Goal: Contribute content: Contribute content

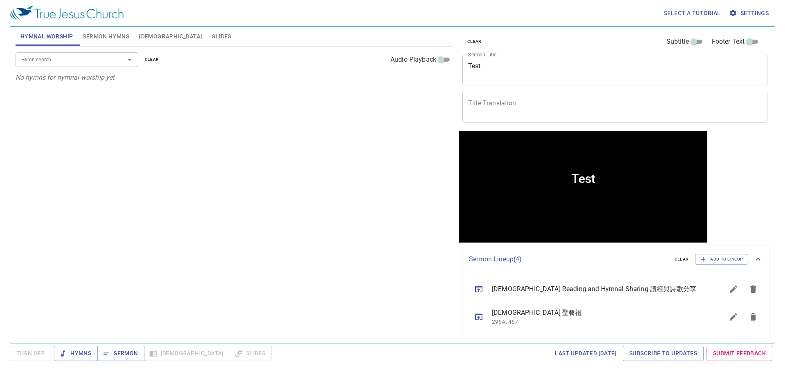
click at [546, 60] on div "Test x Sermon Title" at bounding box center [614, 70] width 305 height 31
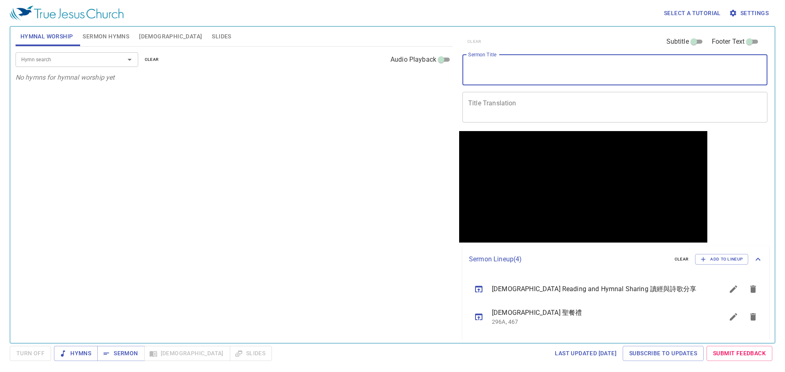
click at [100, 37] on span "Sermon Hymns" at bounding box center [106, 36] width 47 height 10
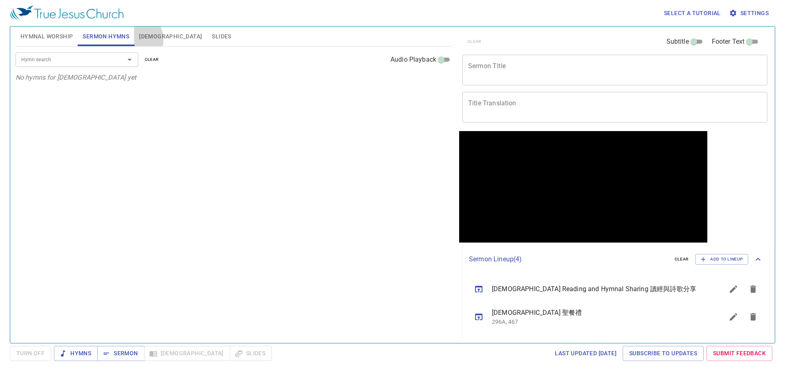
drag, startPoint x: 136, startPoint y: 39, endPoint x: 143, endPoint y: 40, distance: 6.6
click at [138, 39] on button "[DEMOGRAPHIC_DATA]" at bounding box center [170, 37] width 73 height 20
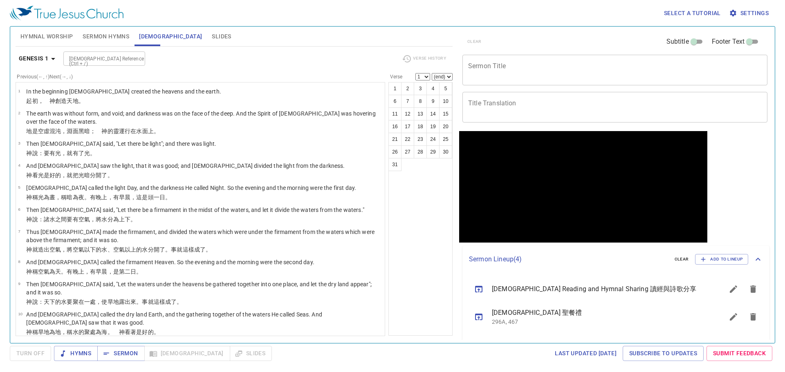
click at [212, 40] on span "Slides" at bounding box center [221, 36] width 19 height 10
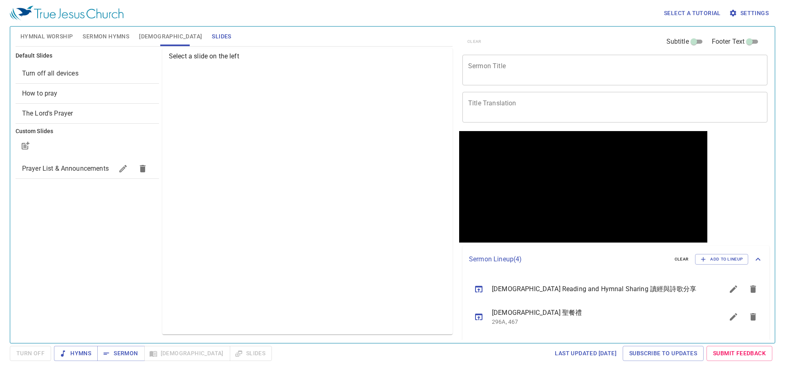
click at [47, 34] on span "Hymnal Worship" at bounding box center [46, 36] width 53 height 10
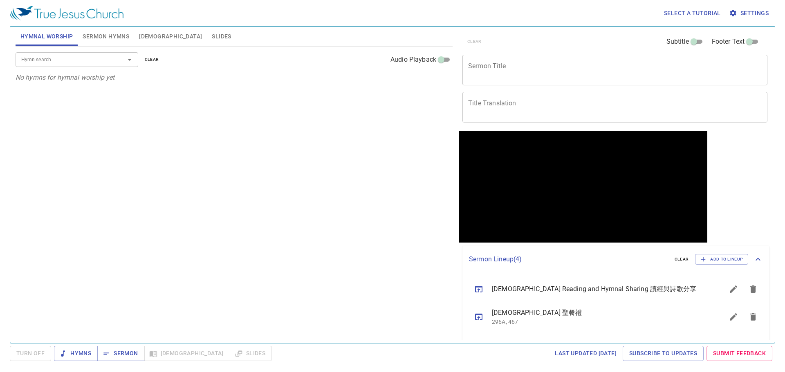
click at [539, 65] on textarea "Sermon Title" at bounding box center [614, 70] width 293 height 16
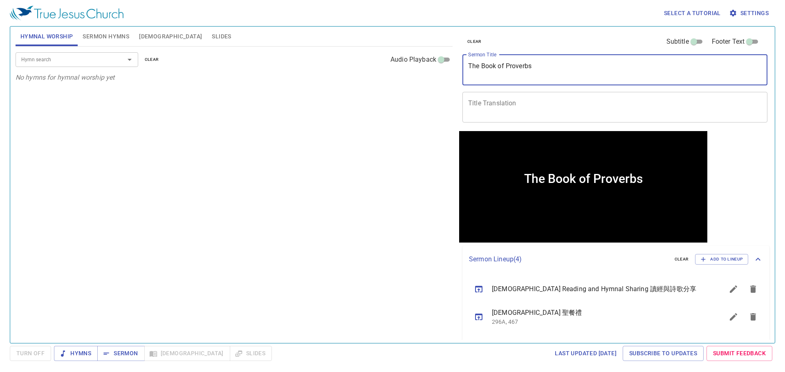
type textarea "The Book of Proverbs"
click at [483, 99] on div "x Title Translation" at bounding box center [614, 107] width 305 height 31
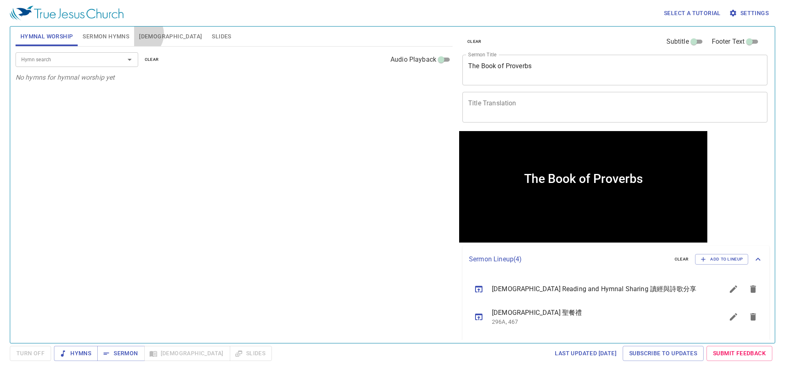
click at [140, 34] on span "[DEMOGRAPHIC_DATA]" at bounding box center [170, 36] width 63 height 10
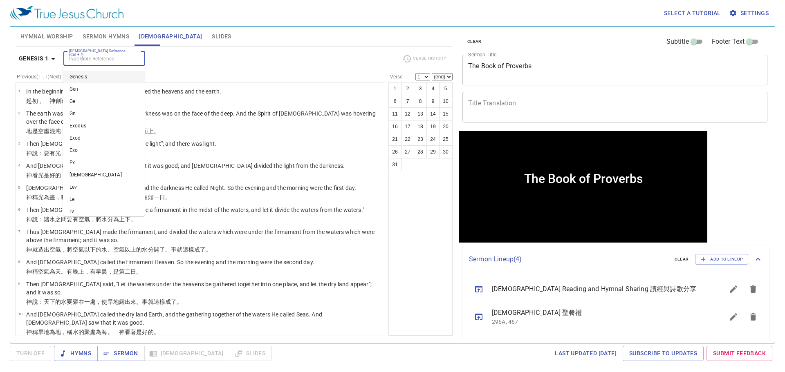
click at [99, 58] on input "[DEMOGRAPHIC_DATA] Reference (Ctrl + /)" at bounding box center [97, 58] width 63 height 9
type input "pro"
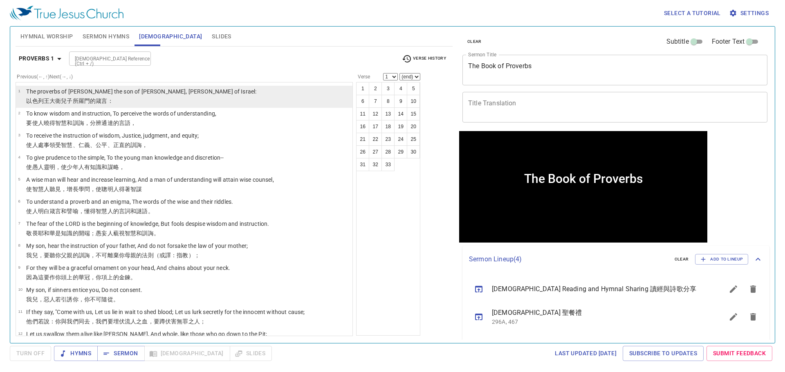
click at [129, 92] on p "The proverbs of [PERSON_NAME] the son of [PERSON_NAME], [PERSON_NAME] of Israel:" at bounding box center [141, 91] width 230 height 8
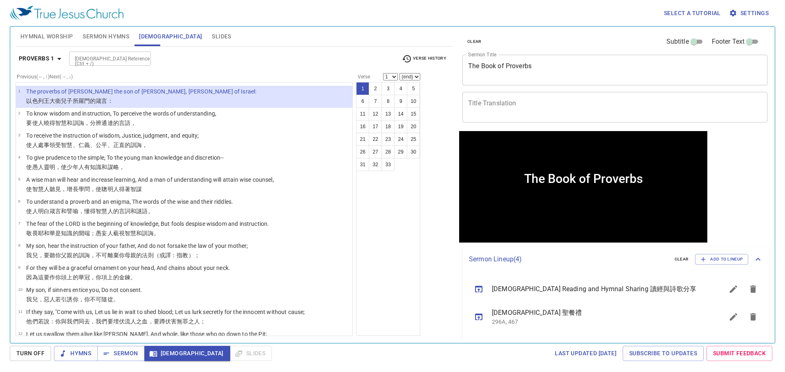
click at [527, 66] on textarea "The Book of Proverbs" at bounding box center [614, 70] width 293 height 16
click at [119, 37] on span "Sermon Hymns" at bounding box center [106, 36] width 47 height 10
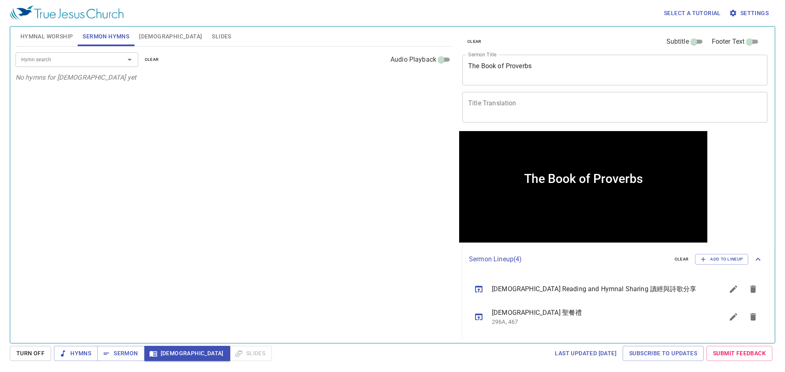
click at [102, 54] on div "Hymn search" at bounding box center [77, 59] width 123 height 14
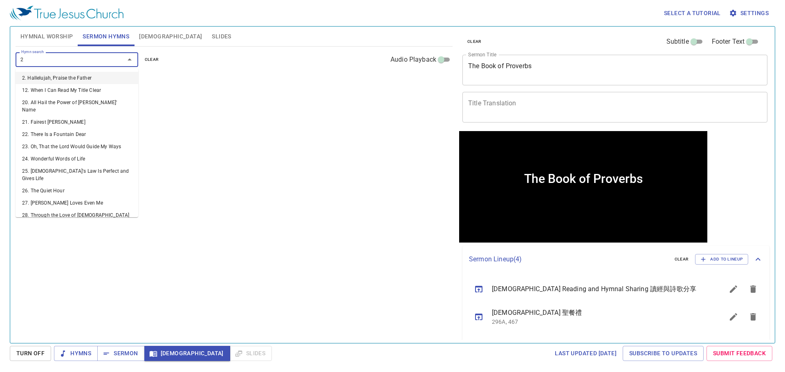
type input "24"
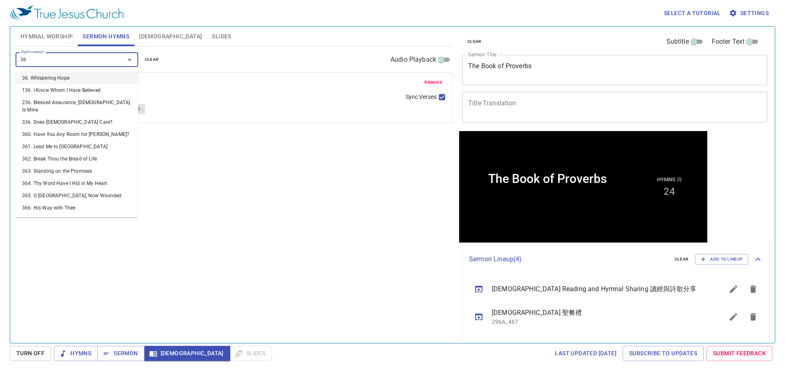
type input "364"
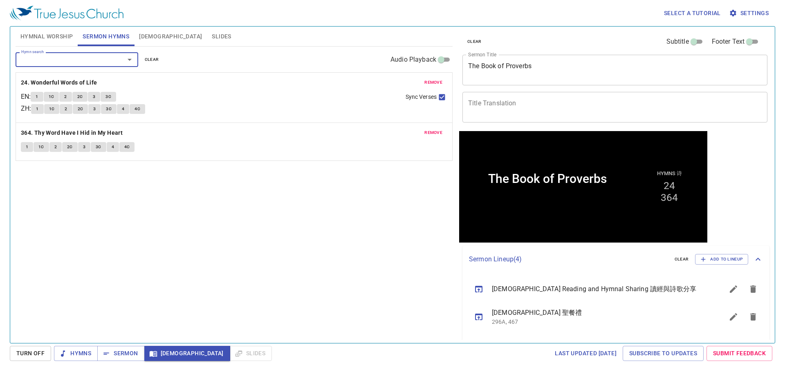
click at [530, 108] on textarea "Title Translation" at bounding box center [614, 107] width 293 height 16
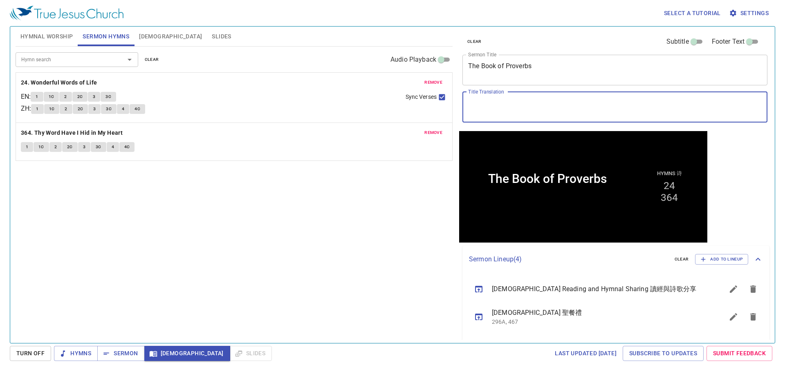
paste textarea "[DEMOGRAPHIC_DATA]先知書"
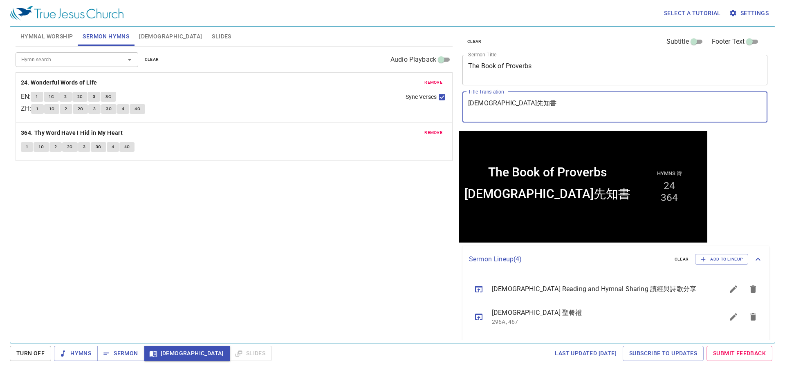
type textarea "[DEMOGRAPHIC_DATA]先知書"
click at [530, 67] on textarea "The Book of Proverbs" at bounding box center [614, 70] width 293 height 16
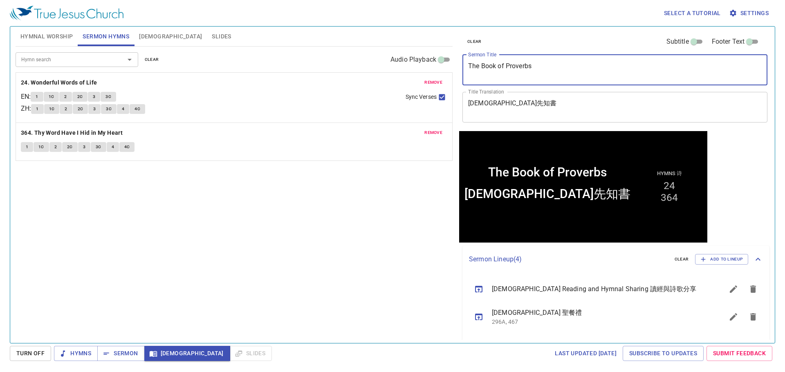
paste textarea "s of Prophets in the Old Testament"
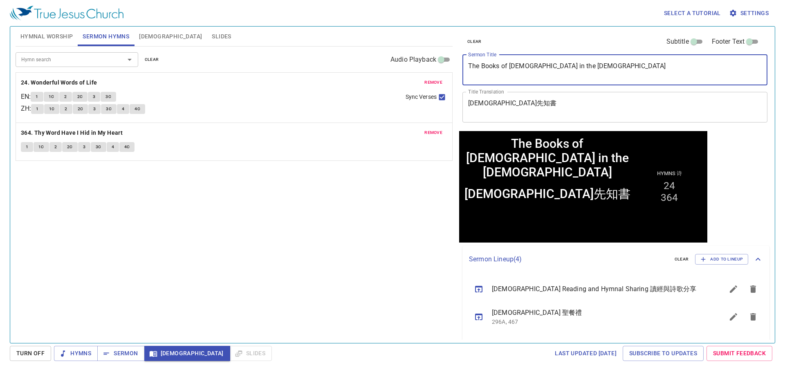
click at [382, 204] on div "Hymn search Hymn search clear Audio Playback remove 24. Wonderful Words of Life…" at bounding box center [234, 192] width 437 height 290
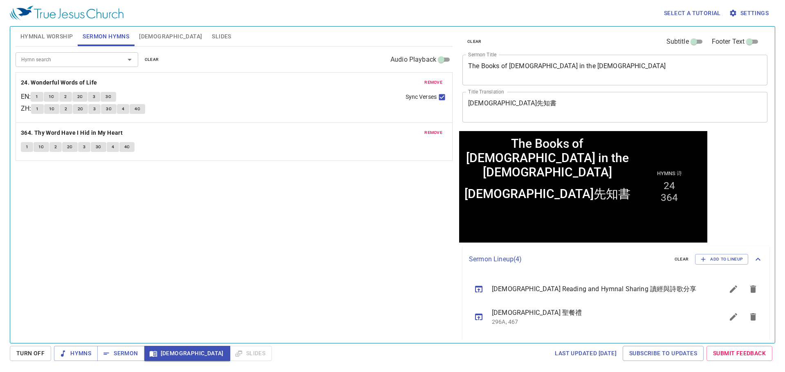
click at [483, 88] on div "clear Subtitle Footer Text Sermon Title The Books of Prophets in the Old Testam…" at bounding box center [614, 79] width 310 height 105
click at [505, 111] on textarea "[DEMOGRAPHIC_DATA]先知書" at bounding box center [614, 107] width 293 height 16
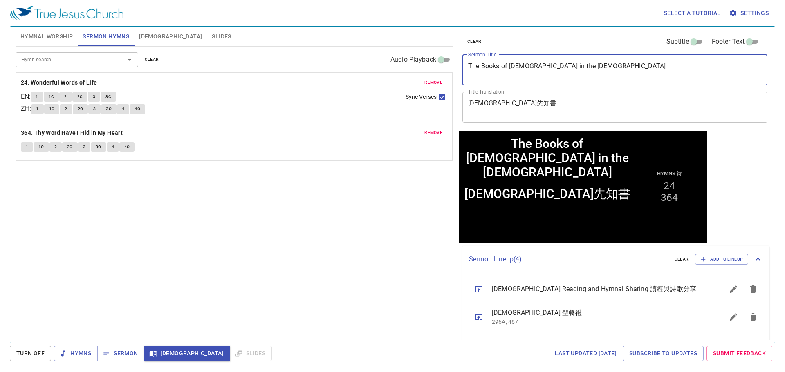
click at [599, 65] on textarea "The Books of Prophets in the Old Testament" at bounding box center [614, 70] width 293 height 16
paste textarea "[DEMOGRAPHIC_DATA]先知書"
click at [500, 65] on textarea "The Books of Prophets in the Old Testament" at bounding box center [614, 70] width 293 height 16
click at [515, 66] on textarea "The Books the of Prophets in the Old Testament" at bounding box center [614, 70] width 293 height 16
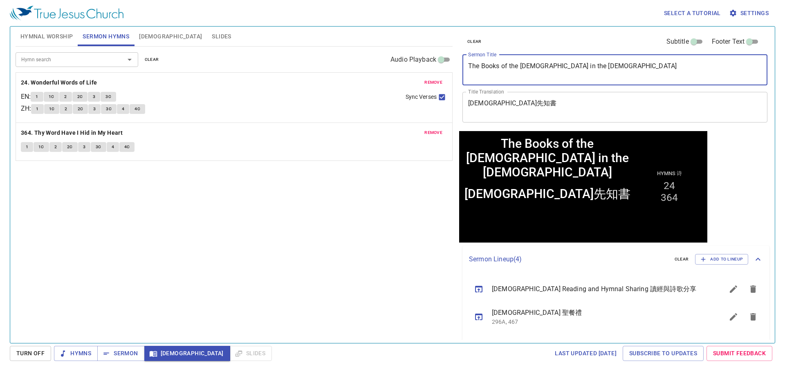
type textarea "The Books of the [DEMOGRAPHIC_DATA] in the [DEMOGRAPHIC_DATA]"
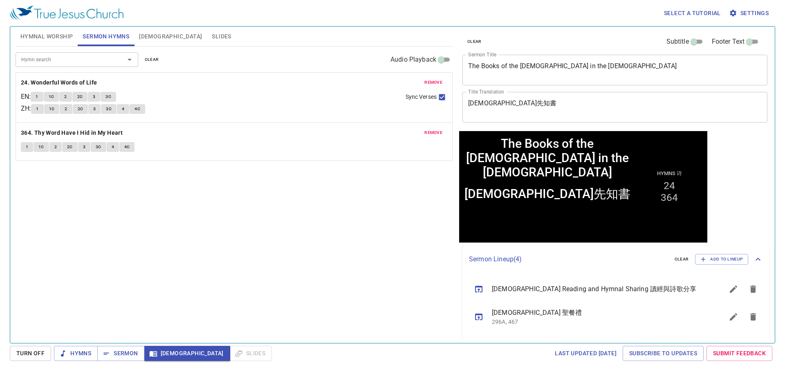
click at [308, 236] on div "Hymn search Hymn search clear Audio Playback remove 24. Wonderful Words of Life…" at bounding box center [234, 192] width 437 height 290
click at [36, 36] on span "Hymnal Worship" at bounding box center [46, 36] width 53 height 10
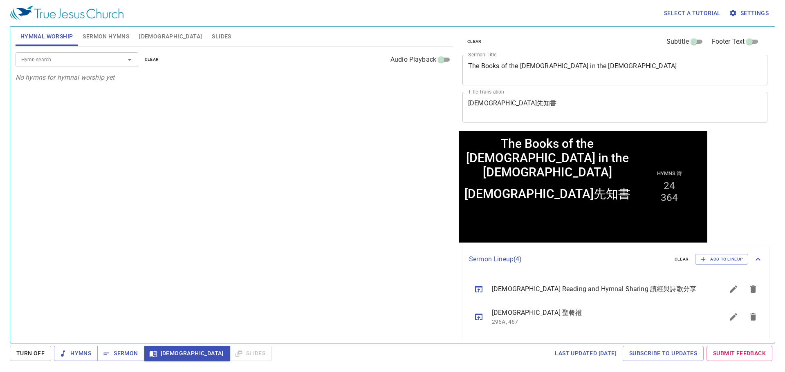
click at [110, 65] on div "Hymn search" at bounding box center [77, 59] width 123 height 14
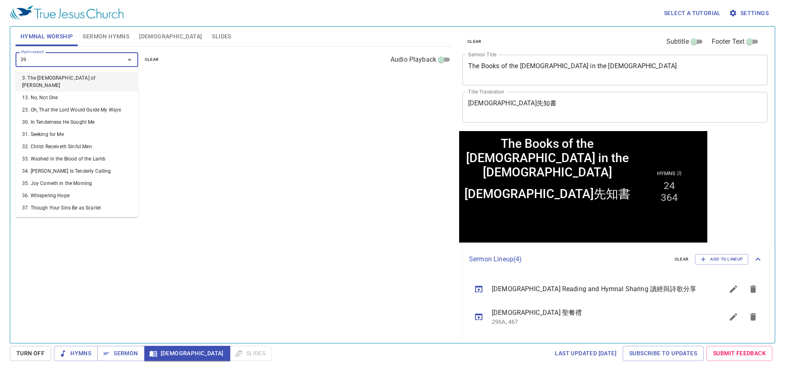
type input "390"
type input "394"
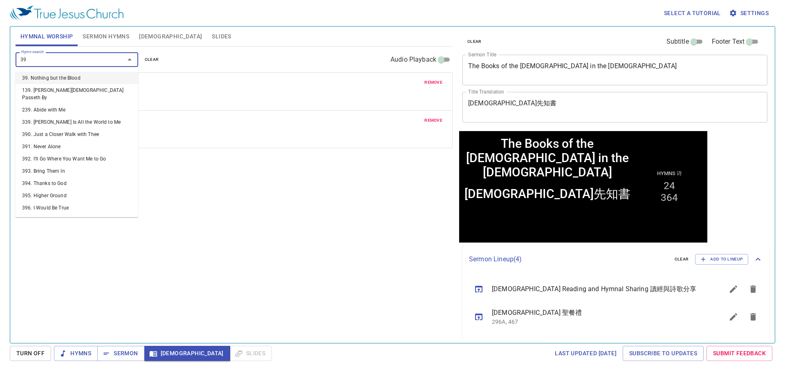
type input "396"
type input "398"
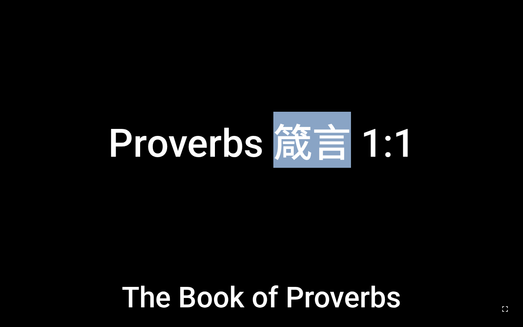
drag, startPoint x: 276, startPoint y: 144, endPoint x: 335, endPoint y: 142, distance: 58.9
click at [335, 142] on span "箴言" at bounding box center [312, 143] width 78 height 45
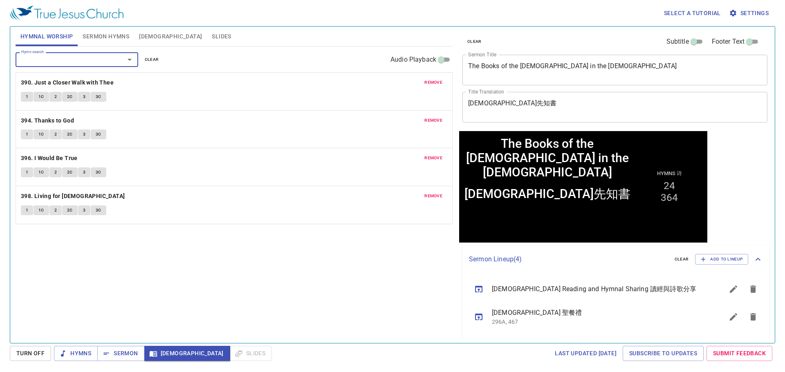
click at [538, 67] on textarea "The Books of the [DEMOGRAPHIC_DATA] in the [DEMOGRAPHIC_DATA]" at bounding box center [614, 70] width 293 height 16
click at [112, 353] on span "Sermon" at bounding box center [121, 354] width 34 height 10
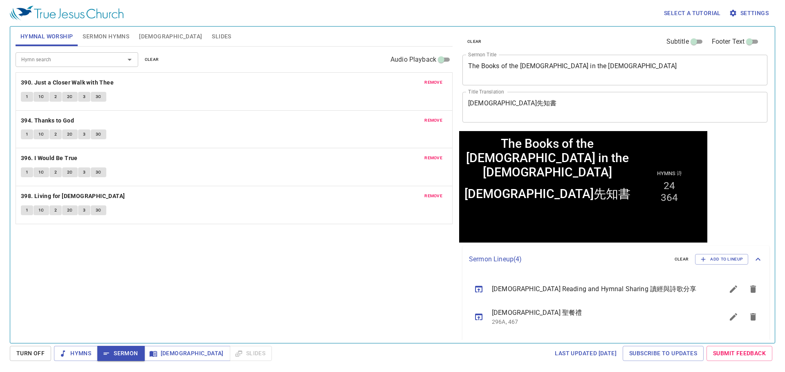
click at [203, 312] on div "Hymn search Hymn search clear Audio Playback remove 390. Just a Closer Walk wit…" at bounding box center [234, 192] width 437 height 290
click at [126, 348] on button "Sermon" at bounding box center [120, 353] width 47 height 15
click at [297, 243] on div "Hymn search Hymn search clear Audio Playback remove 390. Just a Closer Walk wit…" at bounding box center [234, 192] width 437 height 290
click at [75, 357] on span "Hymns" at bounding box center [75, 354] width 31 height 10
click at [23, 351] on span "Turn Off" at bounding box center [30, 354] width 28 height 10
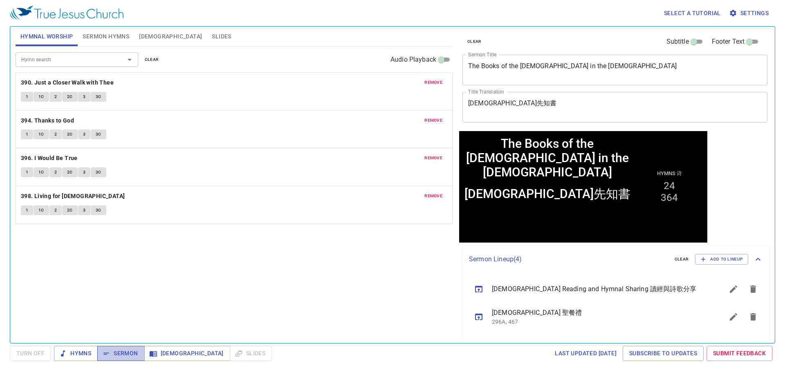
click at [121, 348] on button "Sermon" at bounding box center [120, 353] width 47 height 15
click at [182, 264] on div "Hymn search Hymn search clear Audio Playback remove 390. Just a Closer Walk wit…" at bounding box center [234, 192] width 437 height 290
click at [26, 96] on span "1" at bounding box center [27, 96] width 2 height 7
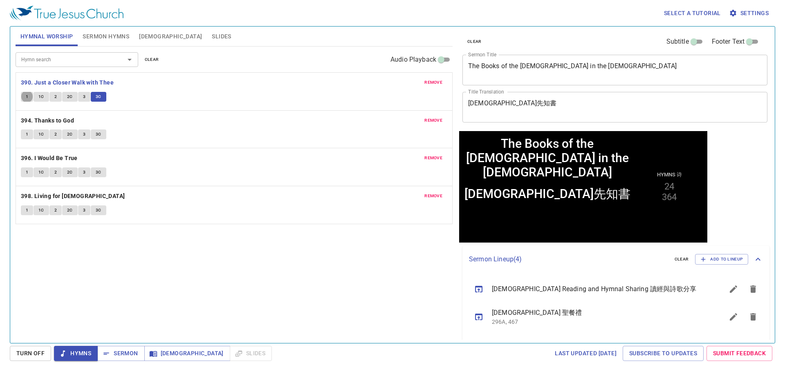
click at [25, 134] on button "1" at bounding box center [27, 135] width 12 height 10
click at [98, 134] on span "3C" at bounding box center [99, 134] width 6 height 7
click at [26, 172] on span "1" at bounding box center [27, 172] width 2 height 7
click at [159, 258] on div "Hymn search Hymn search clear Audio Playback remove 390. Just a Closer Walk wit…" at bounding box center [234, 192] width 437 height 290
click at [41, 169] on span "1C" at bounding box center [41, 172] width 6 height 7
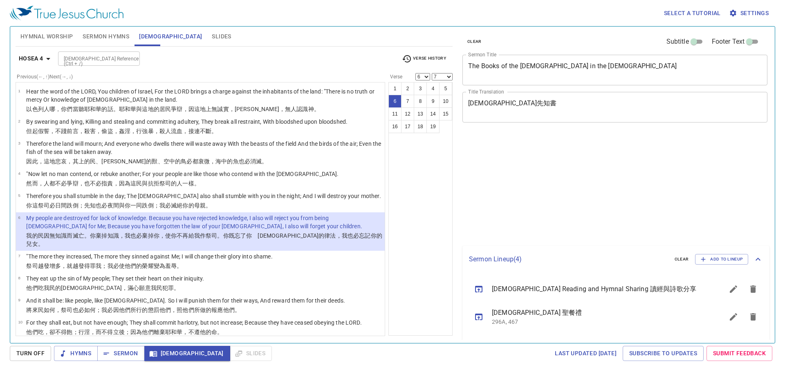
select select "6"
select select "7"
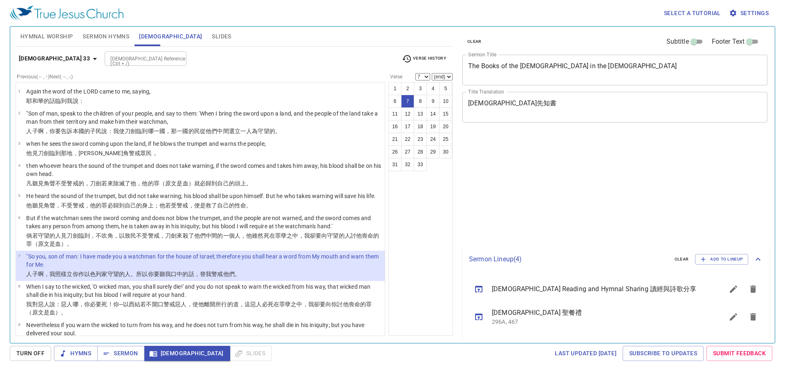
select select "7"
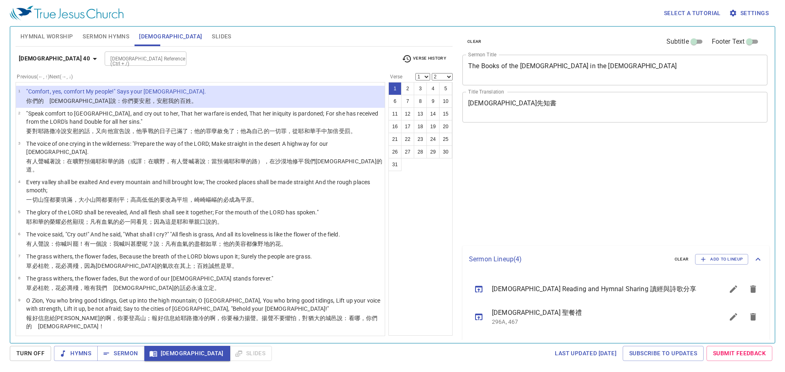
select select "2"
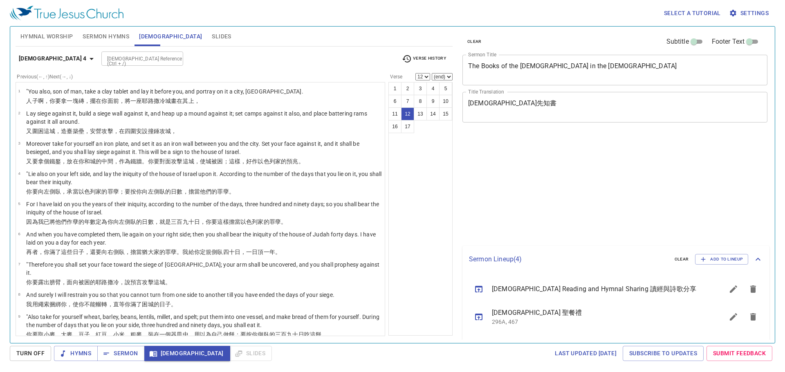
select select "12"
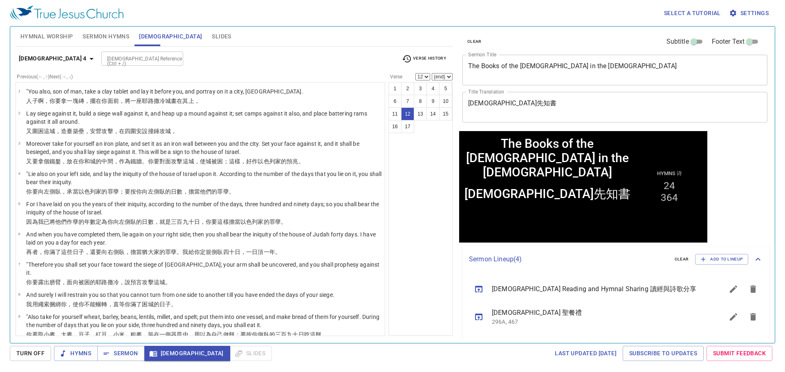
scroll to position [82, 0]
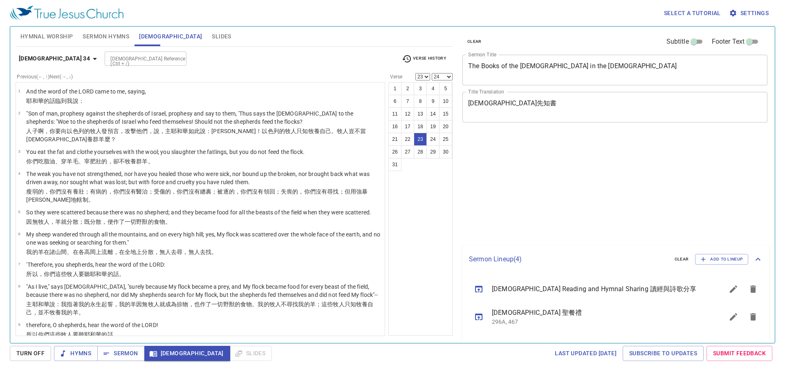
select select "23"
select select "24"
select select "23"
select select "24"
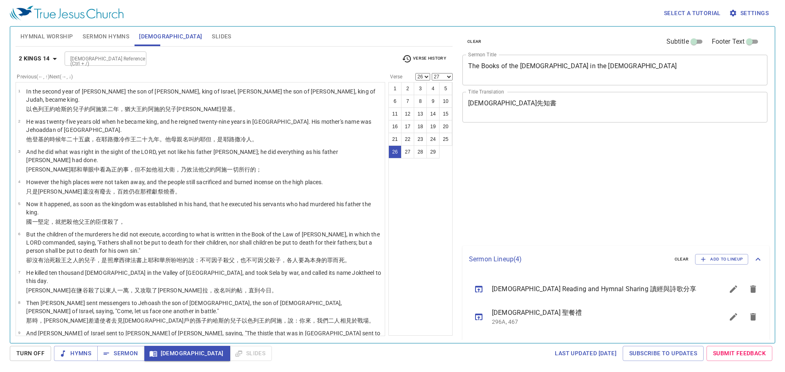
select select "26"
select select "27"
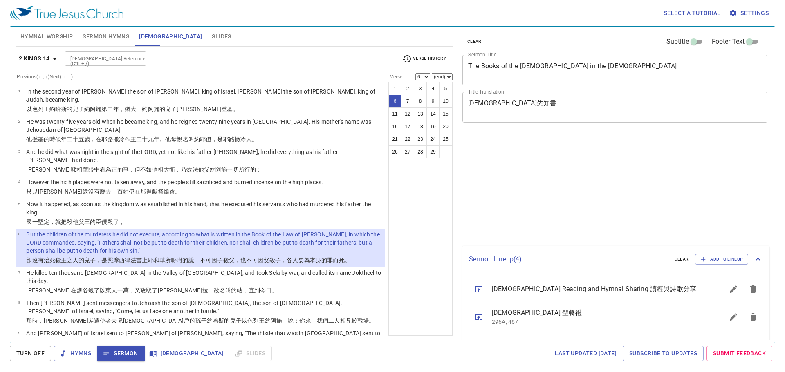
select select "6"
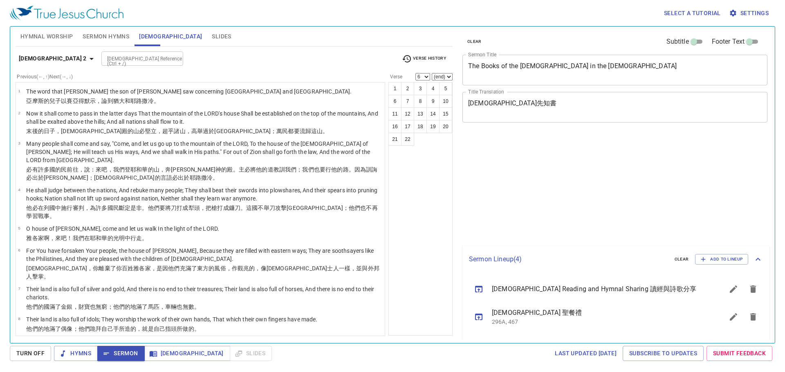
select select "6"
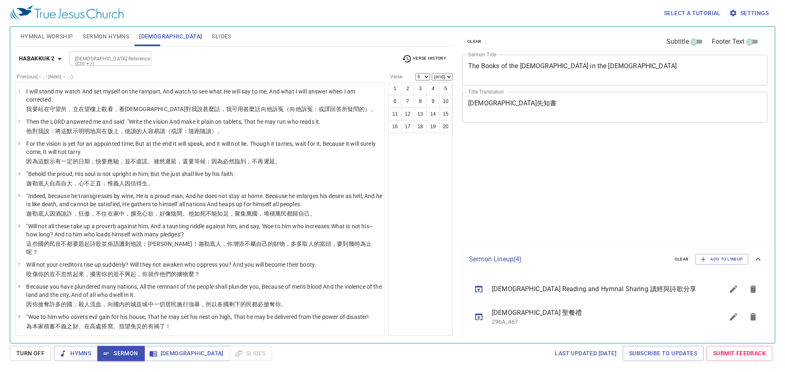
select select "6"
